Goal: Task Accomplishment & Management: Complete application form

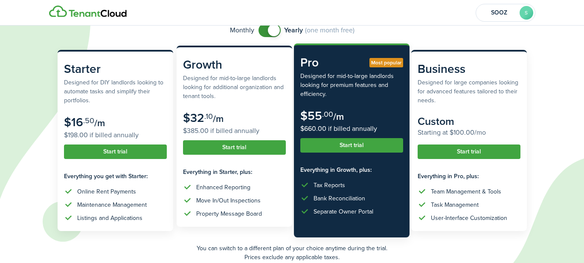
scroll to position [73, 0]
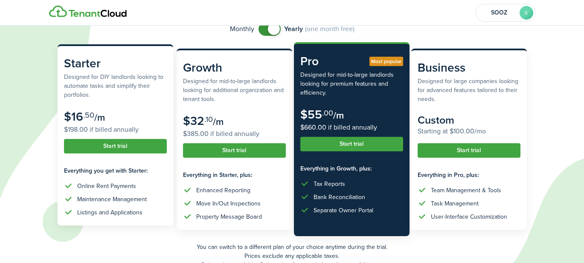
click at [116, 157] on subscription-pricing-card "Starter Designed for DIY landlords looking to automate tasks and simplify their…" at bounding box center [116, 134] width 116 height 181
click at [114, 153] on button "Start trial" at bounding box center [115, 146] width 103 height 15
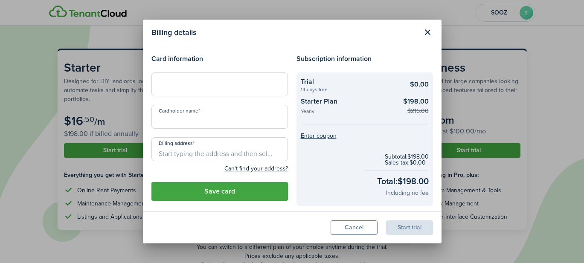
type input "SOOZ Amex"
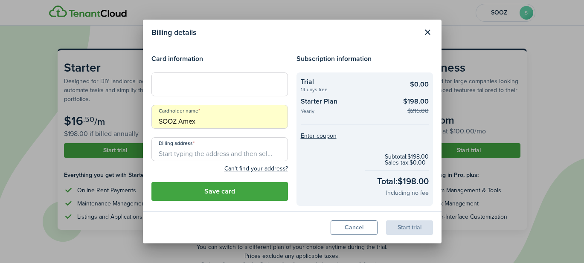
click at [214, 154] on input "Billing address" at bounding box center [219, 149] width 137 height 24
type input "[STREET_ADDRESS]"
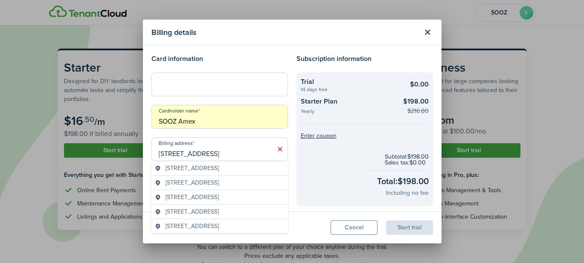
click at [197, 170] on span "[STREET_ADDRESS]" at bounding box center [192, 168] width 53 height 9
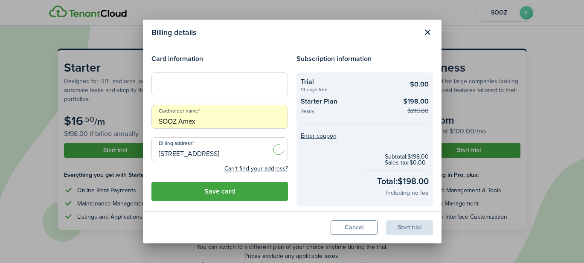
type input "[STREET_ADDRESS]"
click at [206, 195] on button "Save card" at bounding box center [219, 191] width 137 height 19
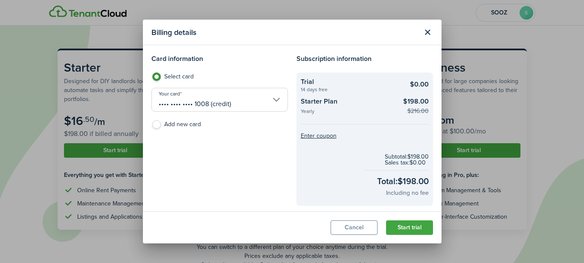
click at [223, 97] on input "•••• •••• •••• 1008 (credit)" at bounding box center [219, 100] width 137 height 24
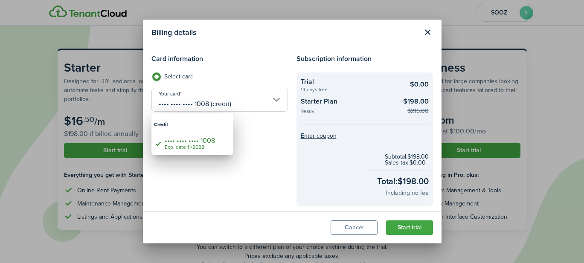
click at [271, 101] on div at bounding box center [292, 132] width 721 height 400
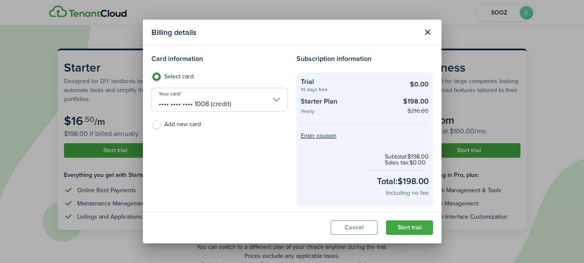
click at [277, 99] on input "•••• •••• •••• 1008 (credit)" at bounding box center [219, 100] width 137 height 24
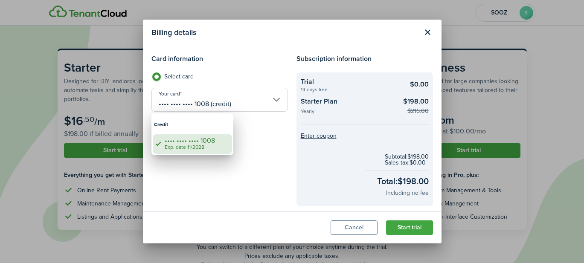
click at [205, 147] on div "Exp. date 11/2028" at bounding box center [196, 148] width 62 height 6
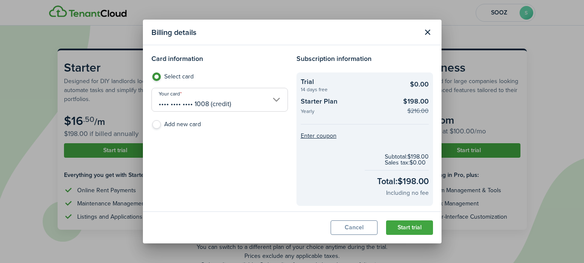
click at [407, 227] on button "Start trial" at bounding box center [409, 228] width 47 height 15
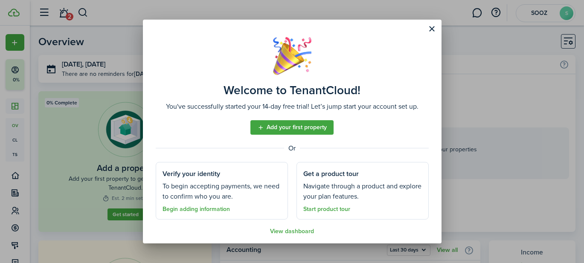
click at [284, 128] on link "Add your first property" at bounding box center [291, 127] width 83 height 15
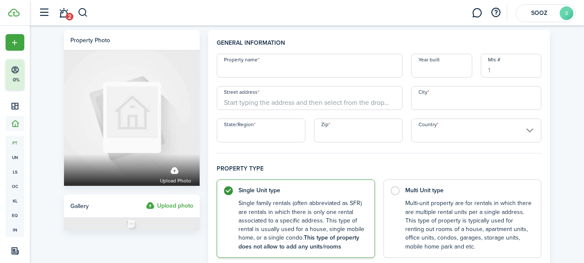
click at [267, 72] on input "Property name" at bounding box center [310, 66] width 186 height 24
type input "[STREET_ADDRESS]"
click at [422, 76] on input "Year built" at bounding box center [441, 66] width 61 height 24
click at [313, 105] on input "Street address" at bounding box center [310, 98] width 186 height 24
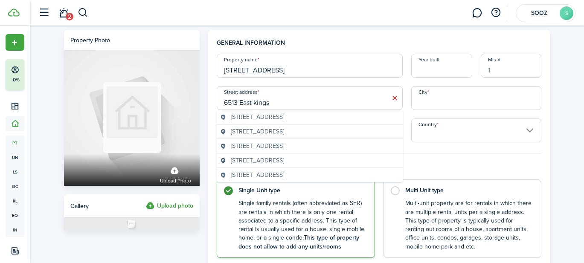
click at [284, 117] on span "[STREET_ADDRESS]" at bounding box center [257, 117] width 53 height 9
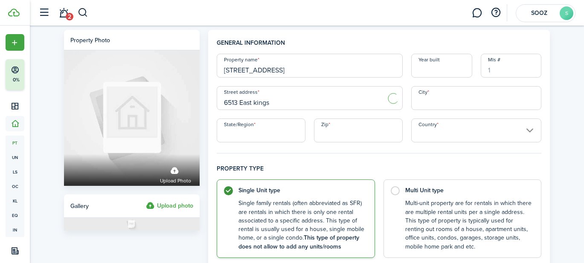
type input "[STREET_ADDRESS]"
type input "Scottsdale"
type input "AZ"
type input "85254"
type input "[GEOGRAPHIC_DATA]"
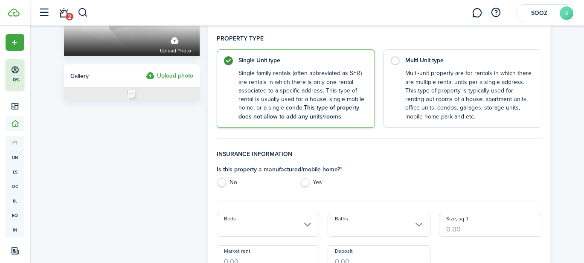
scroll to position [137, 0]
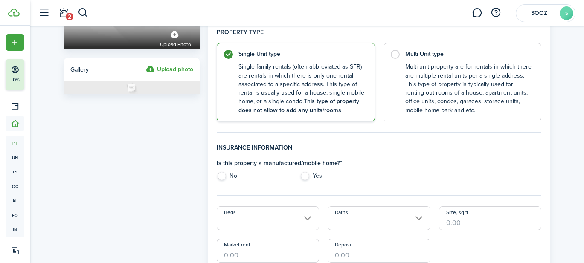
click at [221, 179] on label "No" at bounding box center [254, 178] width 75 height 13
radio input "true"
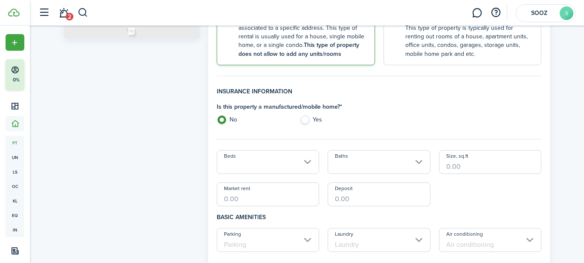
scroll to position [203, 0]
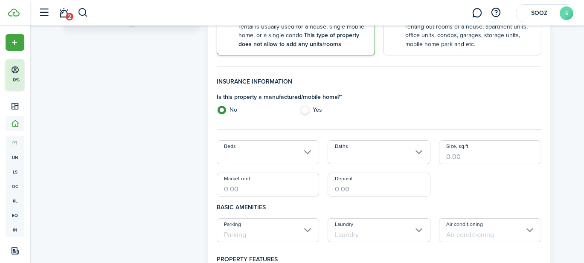
click at [253, 152] on input "Beds" at bounding box center [268, 152] width 103 height 24
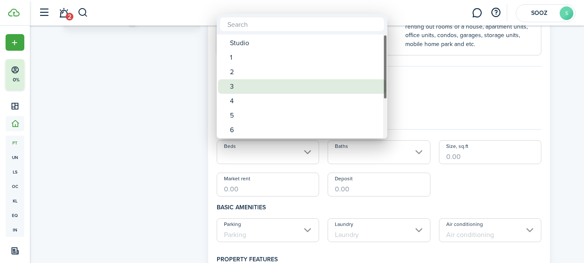
click at [253, 90] on div "3" at bounding box center [305, 86] width 151 height 15
type input "3"
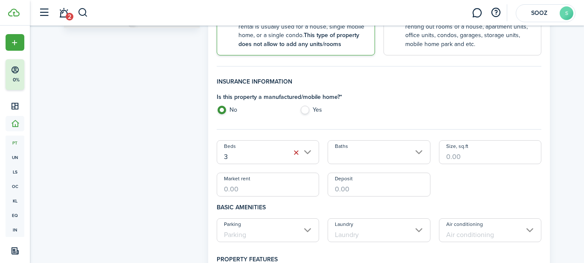
click at [363, 154] on input "Baths" at bounding box center [379, 152] width 103 height 24
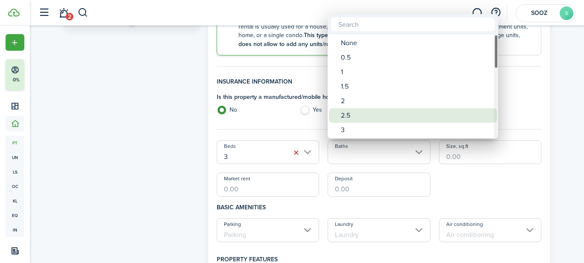
click at [361, 116] on div "2.5" at bounding box center [416, 115] width 151 height 15
type input "2.5"
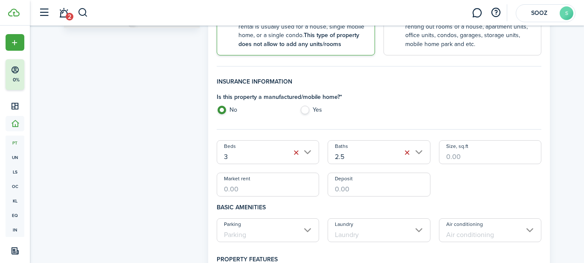
click at [458, 157] on input "Size, sq.ft" at bounding box center [490, 152] width 103 height 24
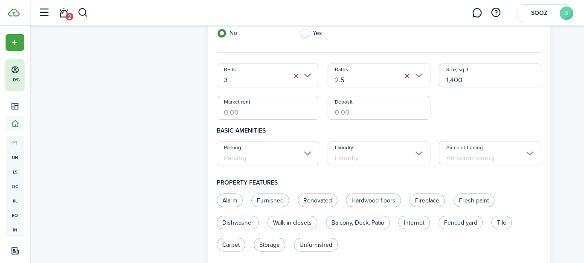
scroll to position [280, 0]
type input "1,400"
click at [284, 111] on input "Market rent" at bounding box center [268, 108] width 103 height 24
type input "$4,800.00"
click at [347, 113] on input "Deposit" at bounding box center [379, 108] width 103 height 24
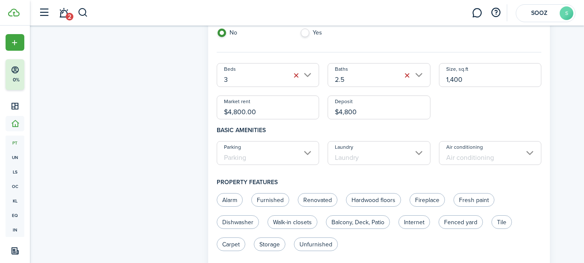
click at [281, 151] on input "Parking" at bounding box center [268, 153] width 103 height 24
type input "$4,800.00"
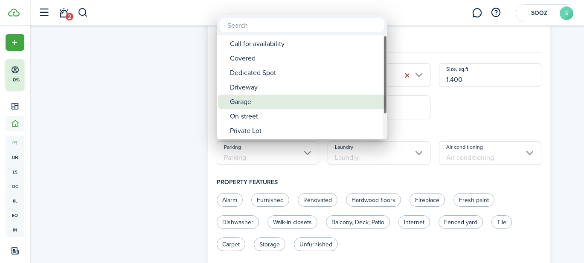
click at [284, 100] on div "Garage" at bounding box center [305, 102] width 151 height 15
type input "Garage"
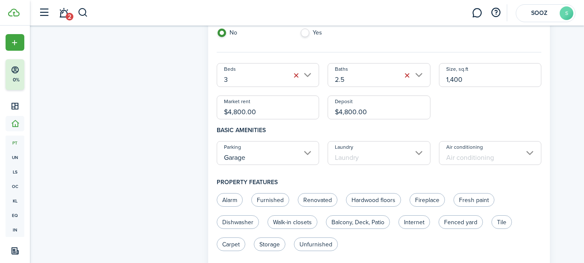
click at [364, 157] on input "Laundry" at bounding box center [379, 153] width 103 height 24
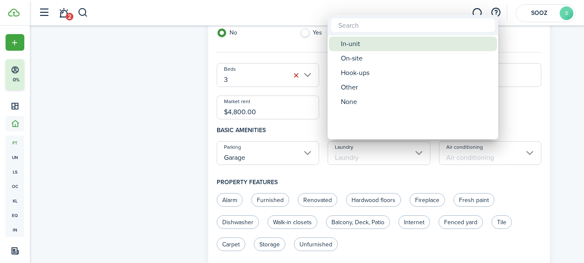
click at [383, 47] on div "In-unit" at bounding box center [416, 44] width 151 height 15
type input "In-unit"
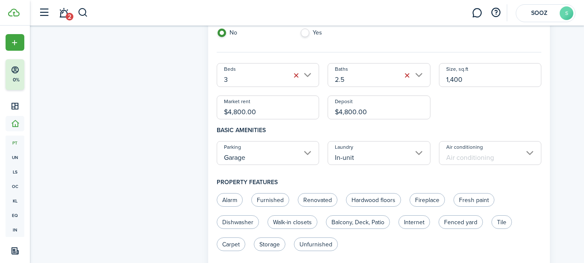
click at [460, 159] on input "Air conditioning" at bounding box center [490, 153] width 103 height 24
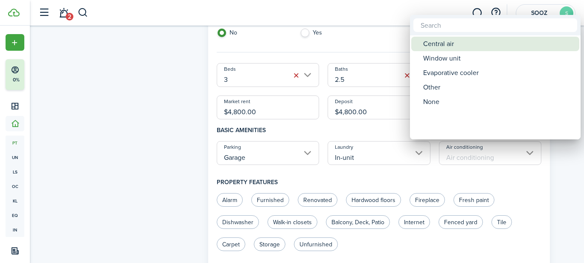
click at [461, 47] on div "Central air" at bounding box center [498, 44] width 151 height 15
type input "Central air"
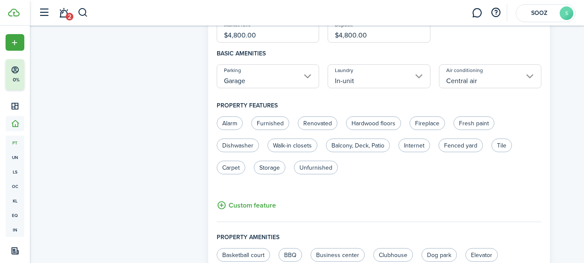
scroll to position [360, 0]
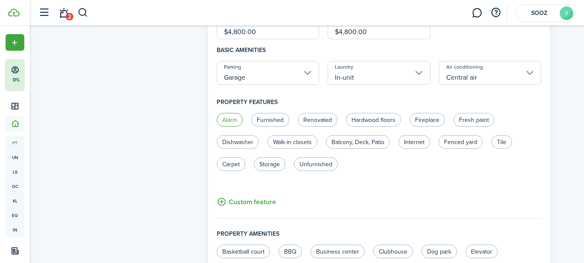
click at [224, 117] on label "Alarm" at bounding box center [230, 120] width 26 height 14
radio input "true"
click at [270, 116] on label "Furnished" at bounding box center [270, 120] width 38 height 14
radio input "true"
click at [317, 119] on label "Renovated" at bounding box center [318, 120] width 40 height 14
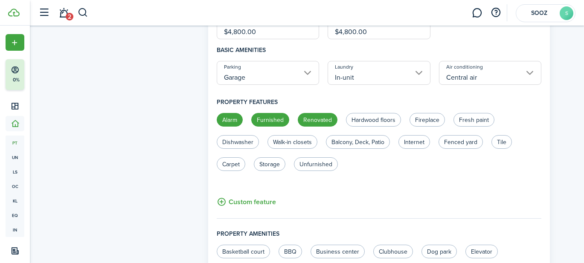
radio input "true"
click at [427, 121] on label "Fireplace" at bounding box center [427, 120] width 35 height 14
radio input "true"
click at [250, 140] on label "Dishwasher" at bounding box center [238, 142] width 42 height 14
radio input "true"
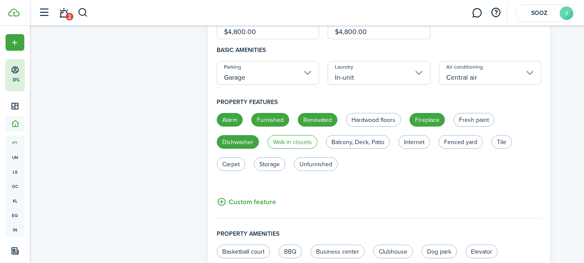
click at [295, 141] on label "Walk-in closets" at bounding box center [293, 142] width 50 height 14
radio input "true"
click at [355, 143] on label "Balcony, Deck, Patio" at bounding box center [358, 142] width 64 height 14
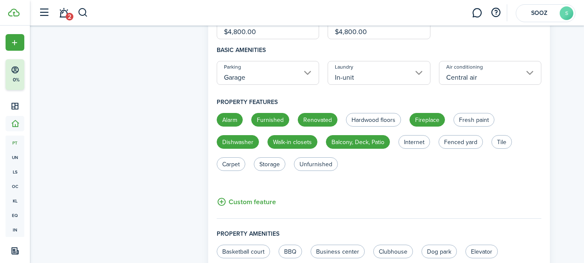
radio input "true"
click at [417, 141] on label "Internet" at bounding box center [414, 142] width 32 height 14
radio input "true"
click at [455, 142] on label "Fenced yard" at bounding box center [461, 142] width 44 height 14
radio input "true"
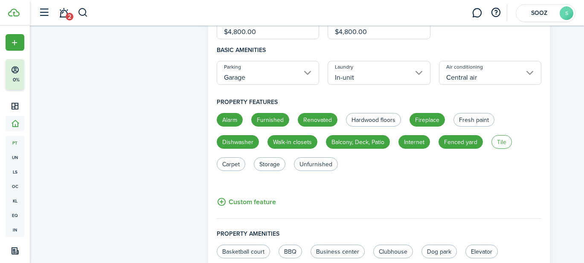
click at [502, 145] on label "Tile" at bounding box center [502, 142] width 20 height 14
radio input "true"
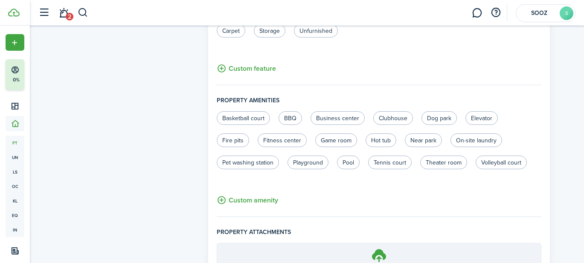
scroll to position [495, 0]
click at [375, 138] on label "Hot tub" at bounding box center [381, 139] width 31 height 14
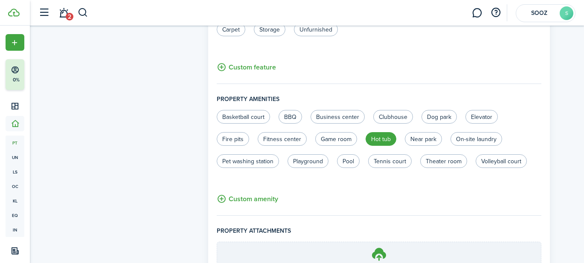
radio input "true"
click at [427, 140] on label "Near park" at bounding box center [423, 139] width 37 height 14
radio input "true"
click at [457, 140] on label "On-site laundry" at bounding box center [477, 139] width 52 height 14
radio input "true"
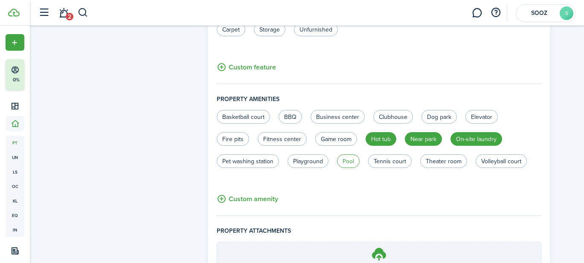
click at [358, 161] on label "Pool" at bounding box center [348, 161] width 23 height 14
radio input "true"
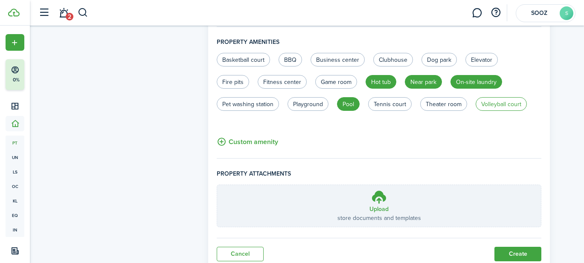
scroll to position [582, 0]
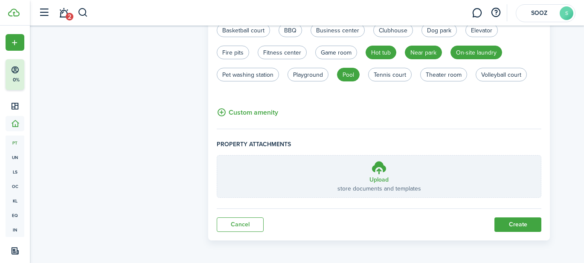
click at [514, 223] on button "Create" at bounding box center [517, 225] width 47 height 15
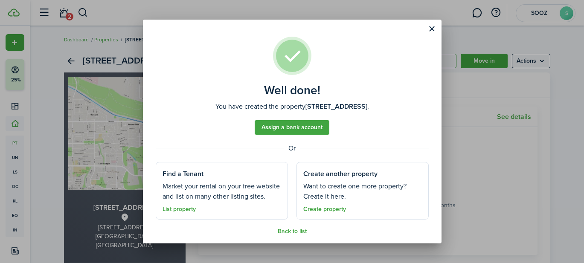
click at [314, 128] on link "Assign a bank account" at bounding box center [292, 127] width 75 height 15
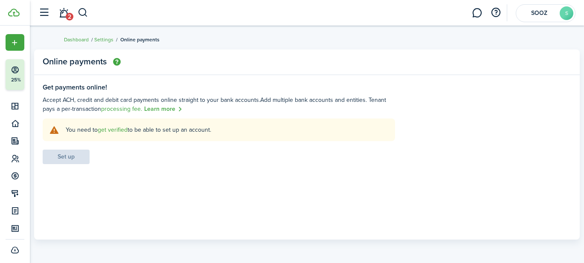
click at [107, 129] on link "get verified" at bounding box center [113, 129] width 30 height 9
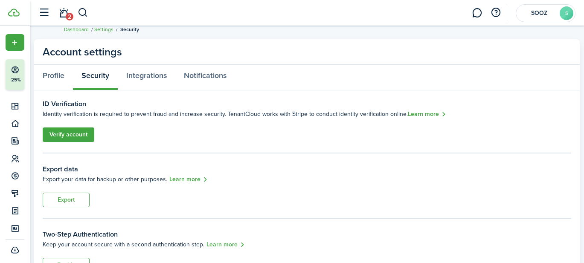
scroll to position [14, 0]
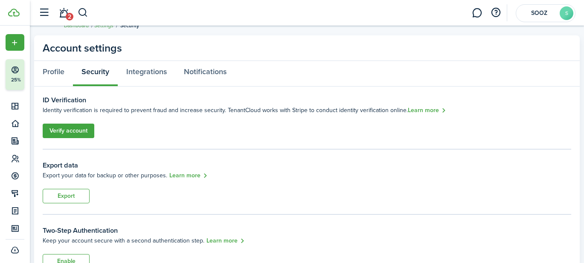
click at [66, 131] on link "Verify account" at bounding box center [69, 131] width 52 height 15
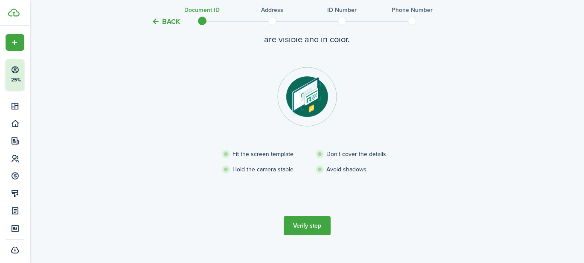
scroll to position [92, 0]
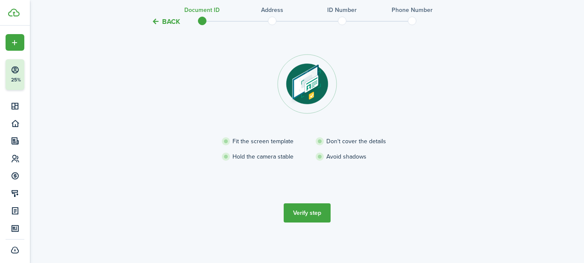
click at [308, 216] on button "Verify step" at bounding box center [307, 213] width 47 height 19
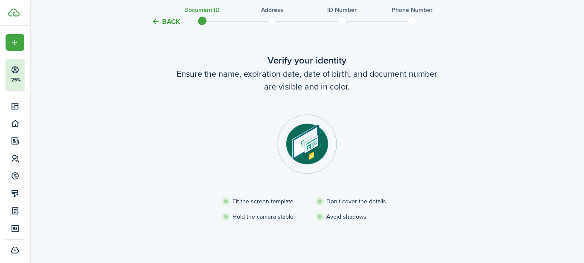
scroll to position [0, 0]
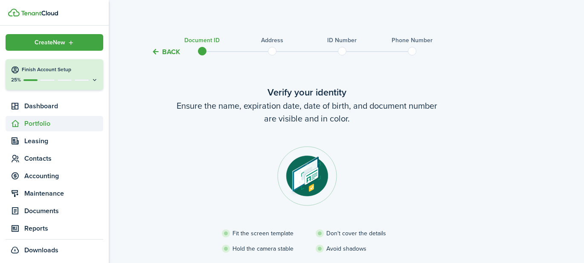
click at [36, 124] on span "Portfolio" at bounding box center [63, 124] width 79 height 10
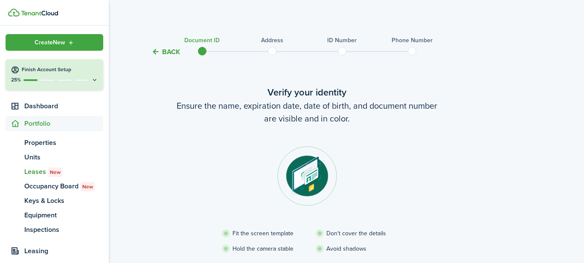
click at [33, 173] on span "Leases New" at bounding box center [63, 172] width 79 height 10
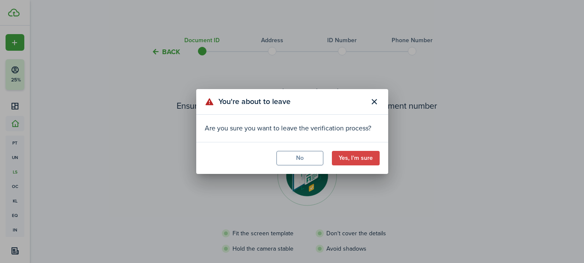
click at [300, 158] on button "No" at bounding box center [299, 158] width 47 height 15
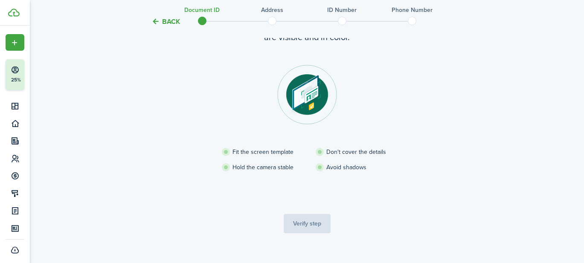
scroll to position [92, 0]
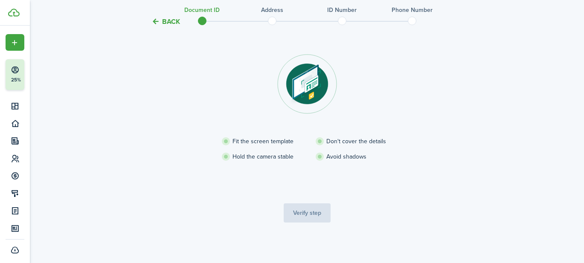
click at [310, 214] on tc-wizard-step "Verify your identity Ensure the name, expiration date, date of birth, and docum…" at bounding box center [307, 108] width 358 height 264
